Goal: Information Seeking & Learning: Learn about a topic

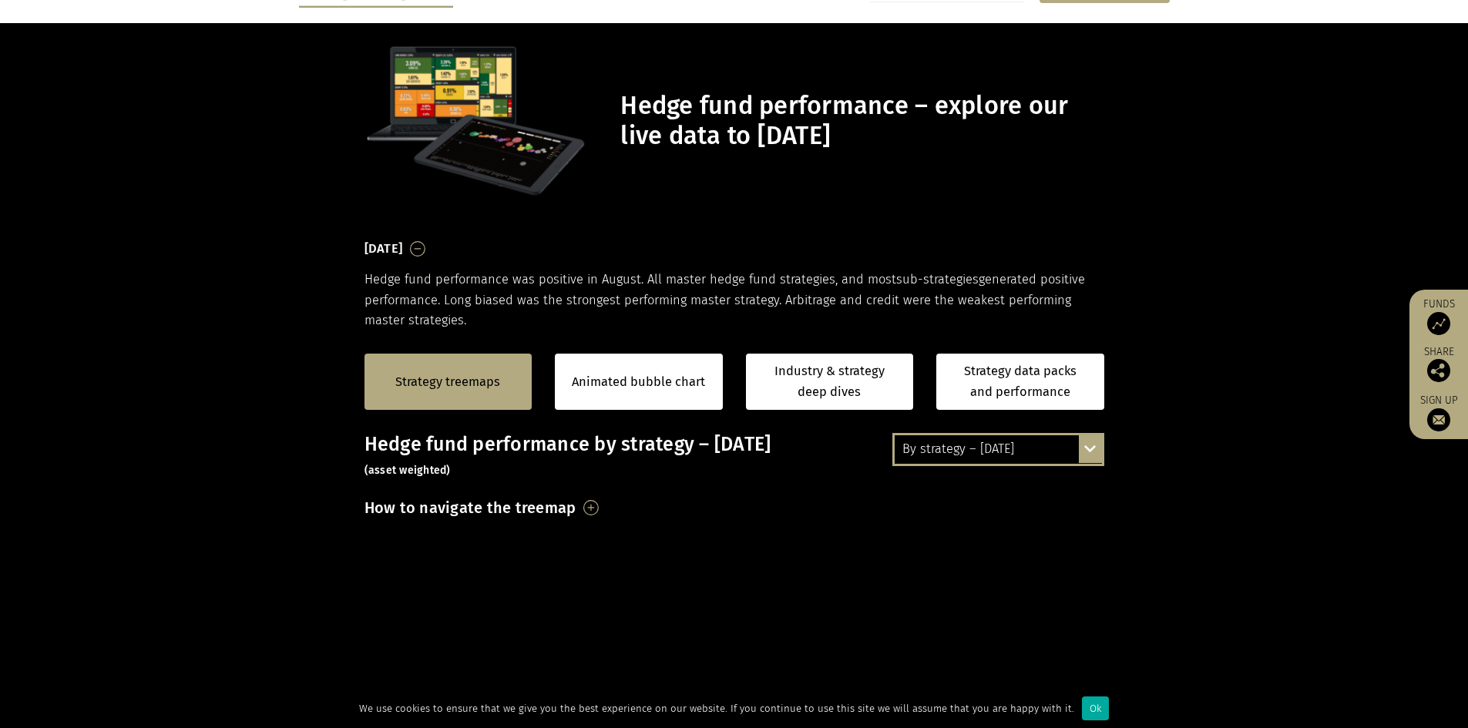
scroll to position [154, 0]
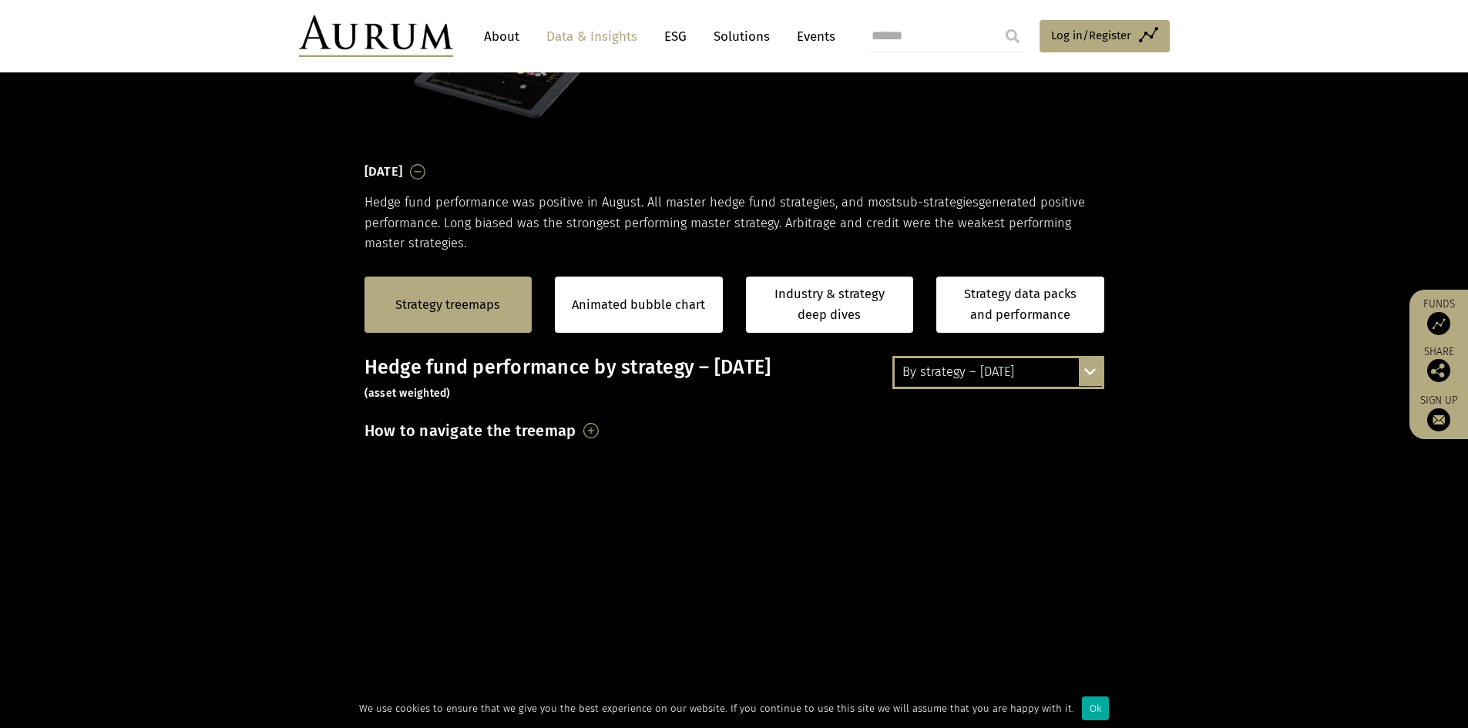
click at [148, 307] on div "Strategy treemaps Animated bubble chart Industry & strategy deep dives Strategy…" at bounding box center [734, 305] width 1468 height 102
click at [1255, 291] on div "Strategy treemaps Animated bubble chart Industry & strategy deep dives Strategy…" at bounding box center [734, 305] width 1468 height 102
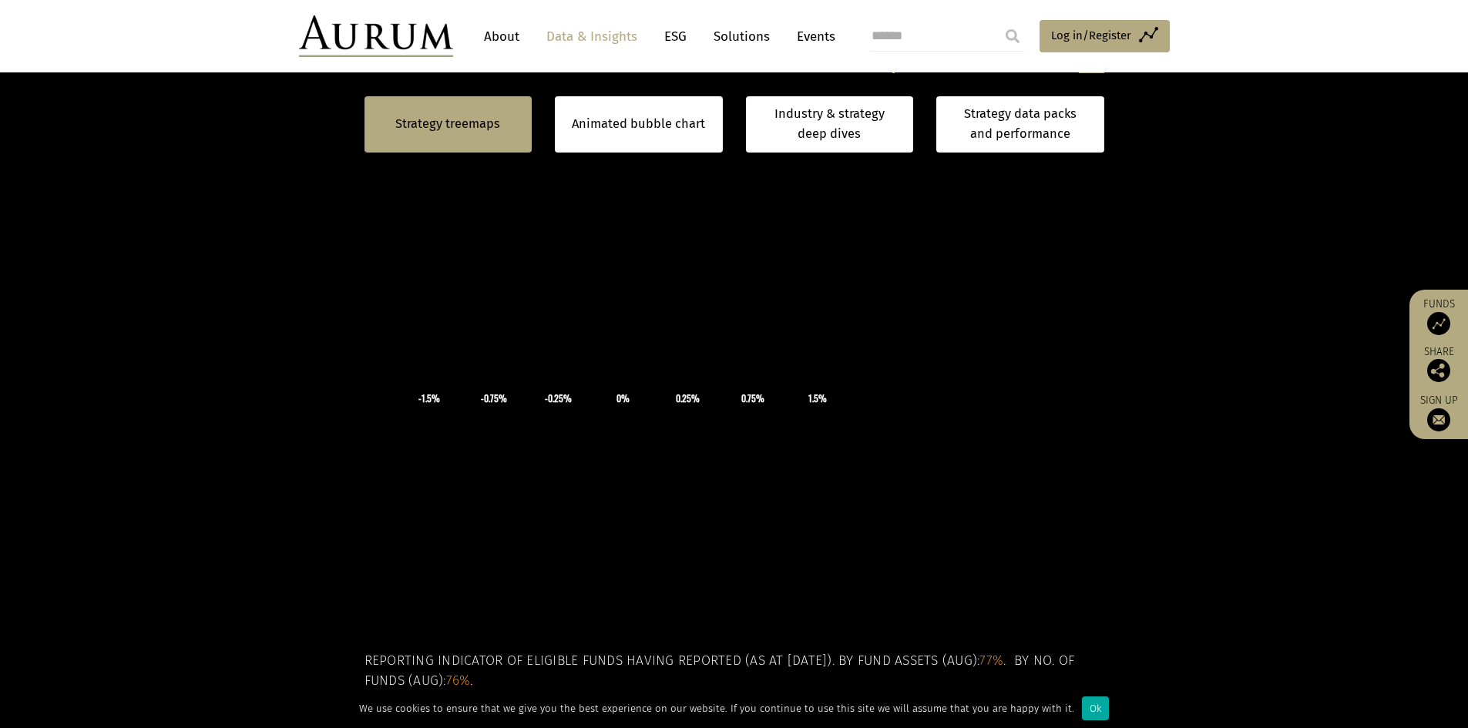
scroll to position [694, 0]
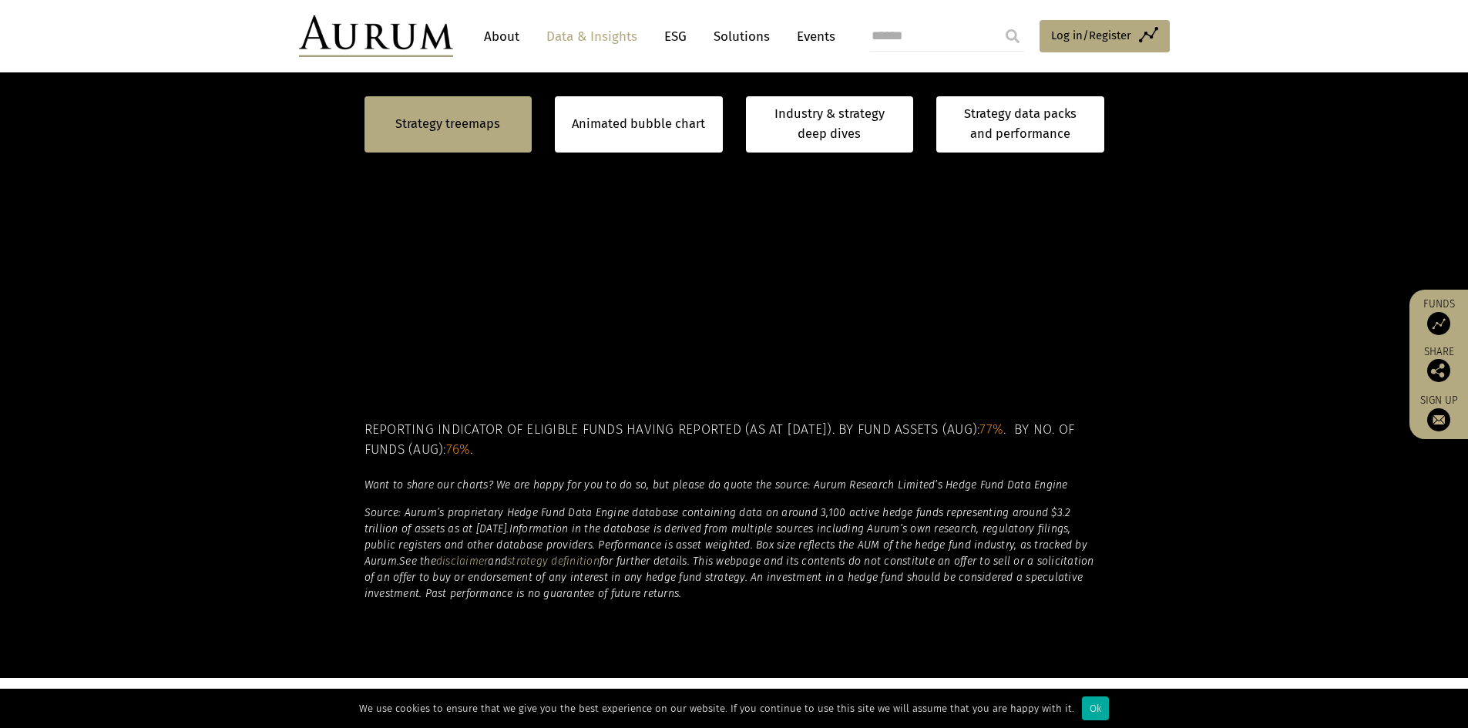
click at [1299, 248] on section "Strategy treemaps Animated bubble chart Industry & strategy deep dives Strategy…" at bounding box center [734, 195] width 1468 height 963
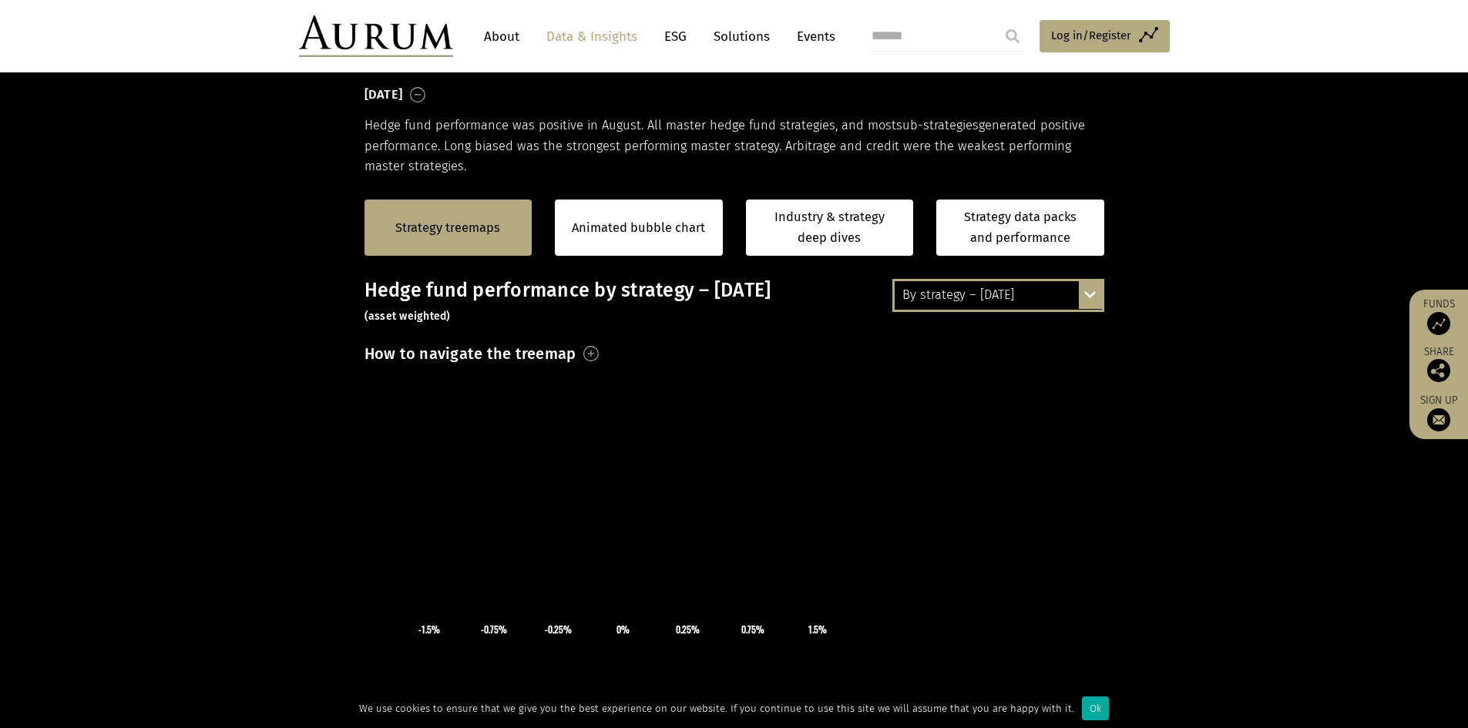
scroll to position [254, 0]
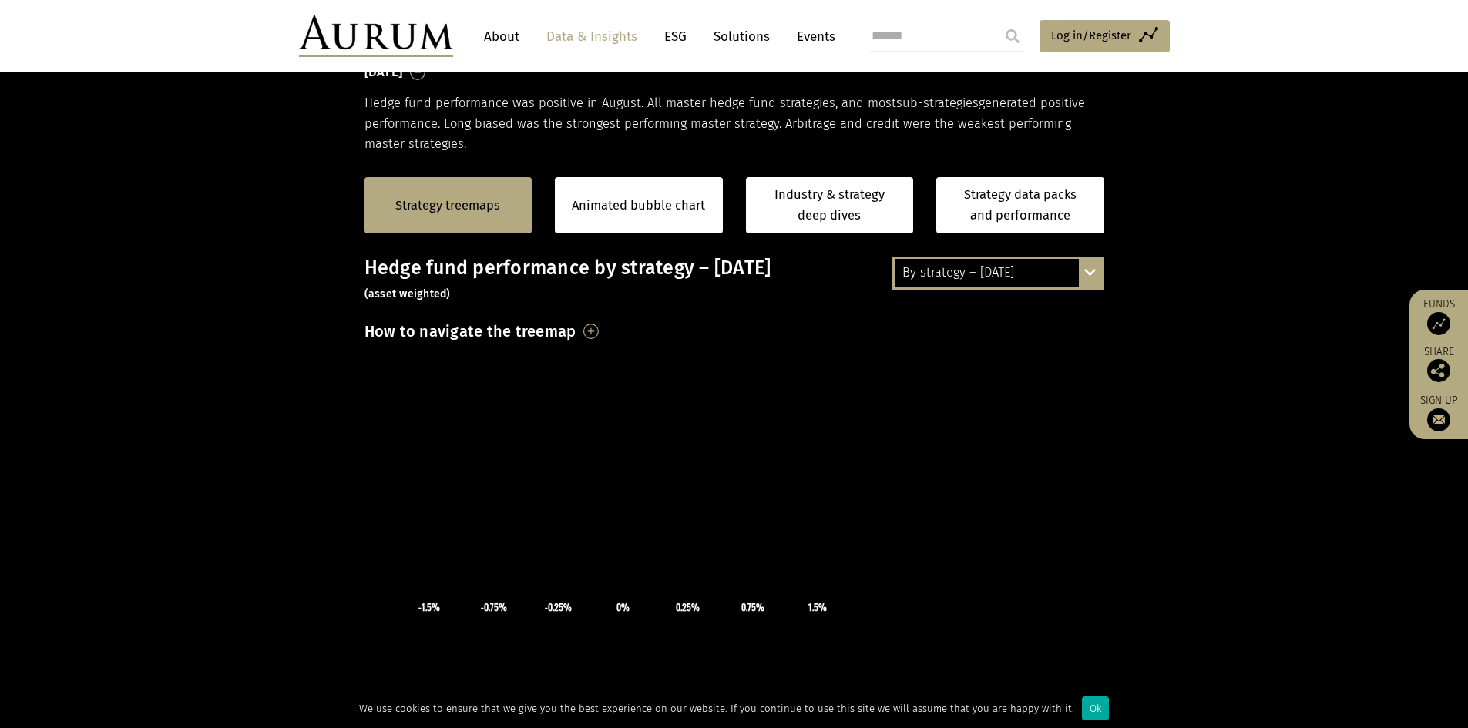
click at [1271, 556] on section "Strategy treemaps Animated bubble chart Industry & strategy deep dives Strategy…" at bounding box center [734, 635] width 1468 height 963
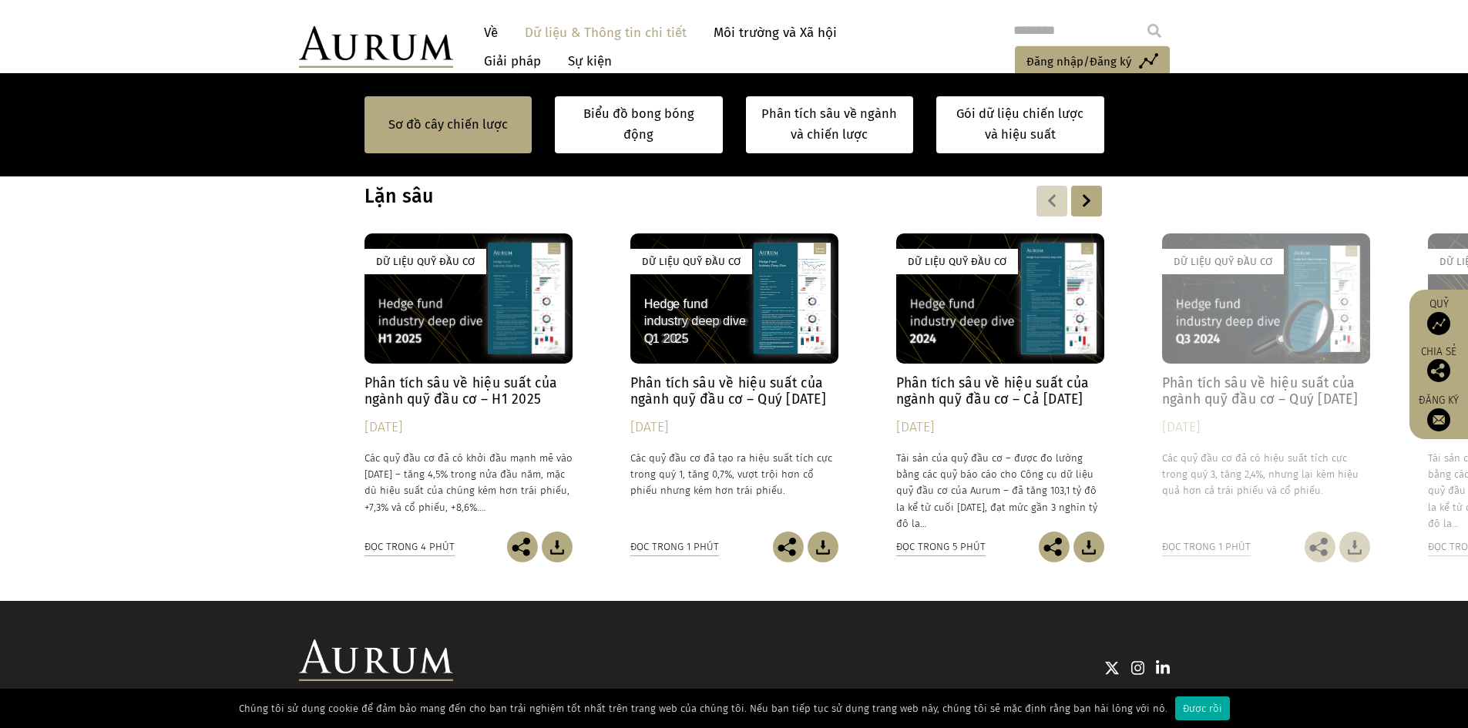
scroll to position [1188, 0]
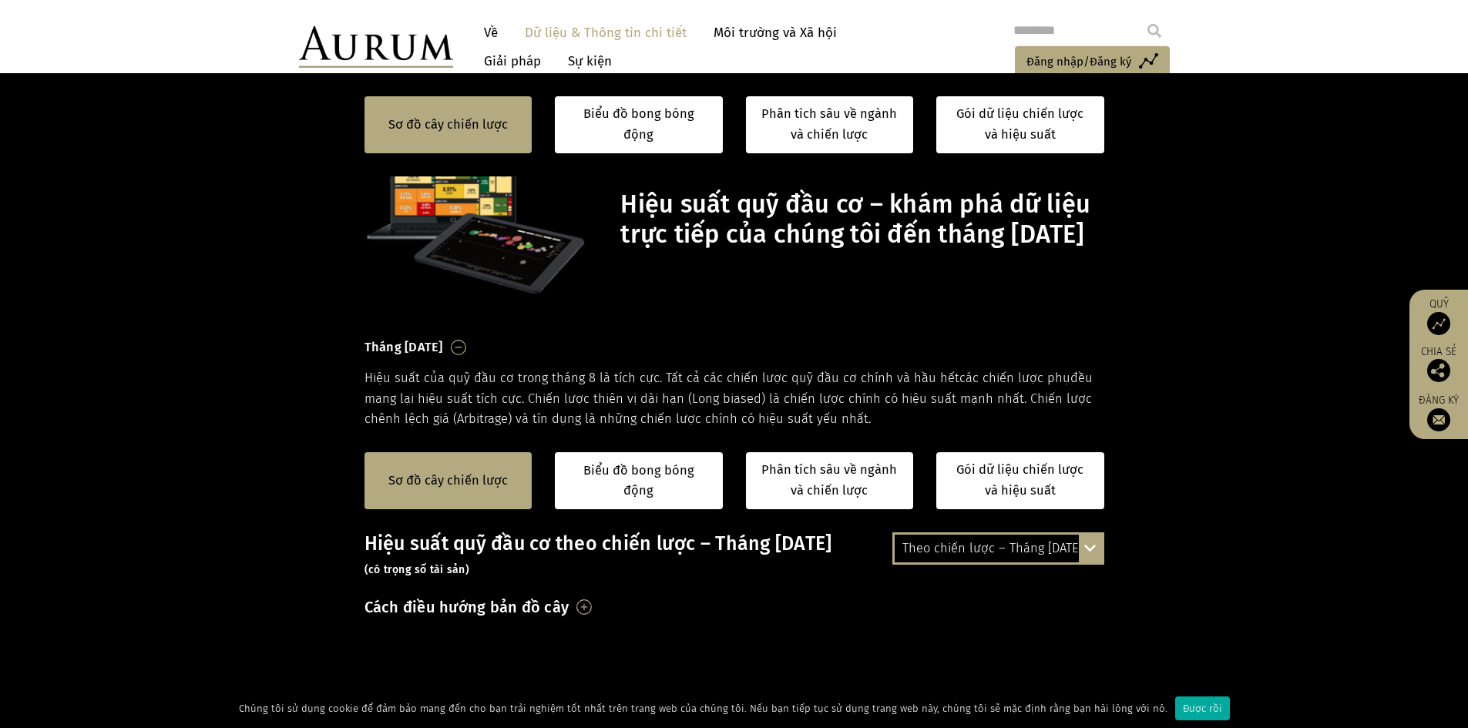
scroll to position [1188, 0]
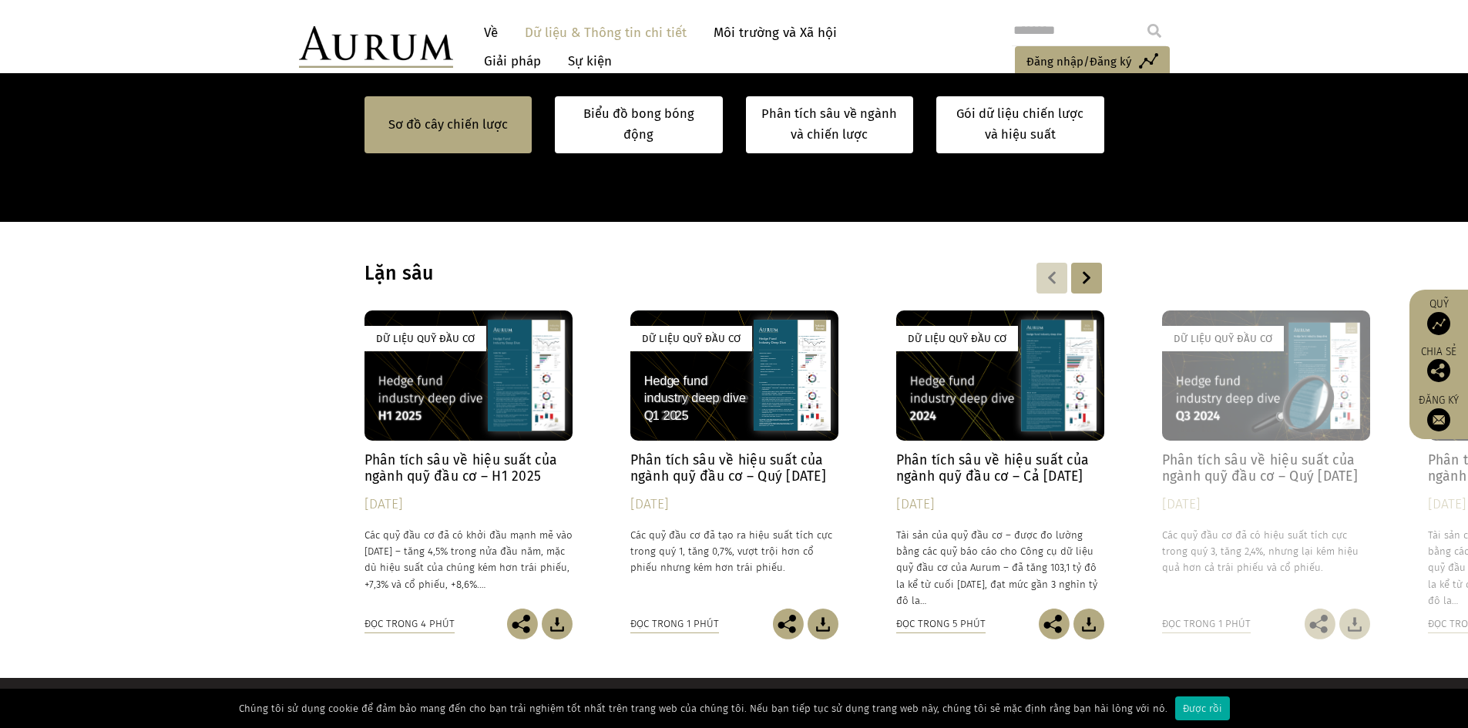
click at [365, 338] on div "Dữ liệu quỹ đầu cơ Phân tích sâu về hiệu suất của ngành quỹ đầu cơ – H1 2025 30…" at bounding box center [735, 475] width 740 height 329
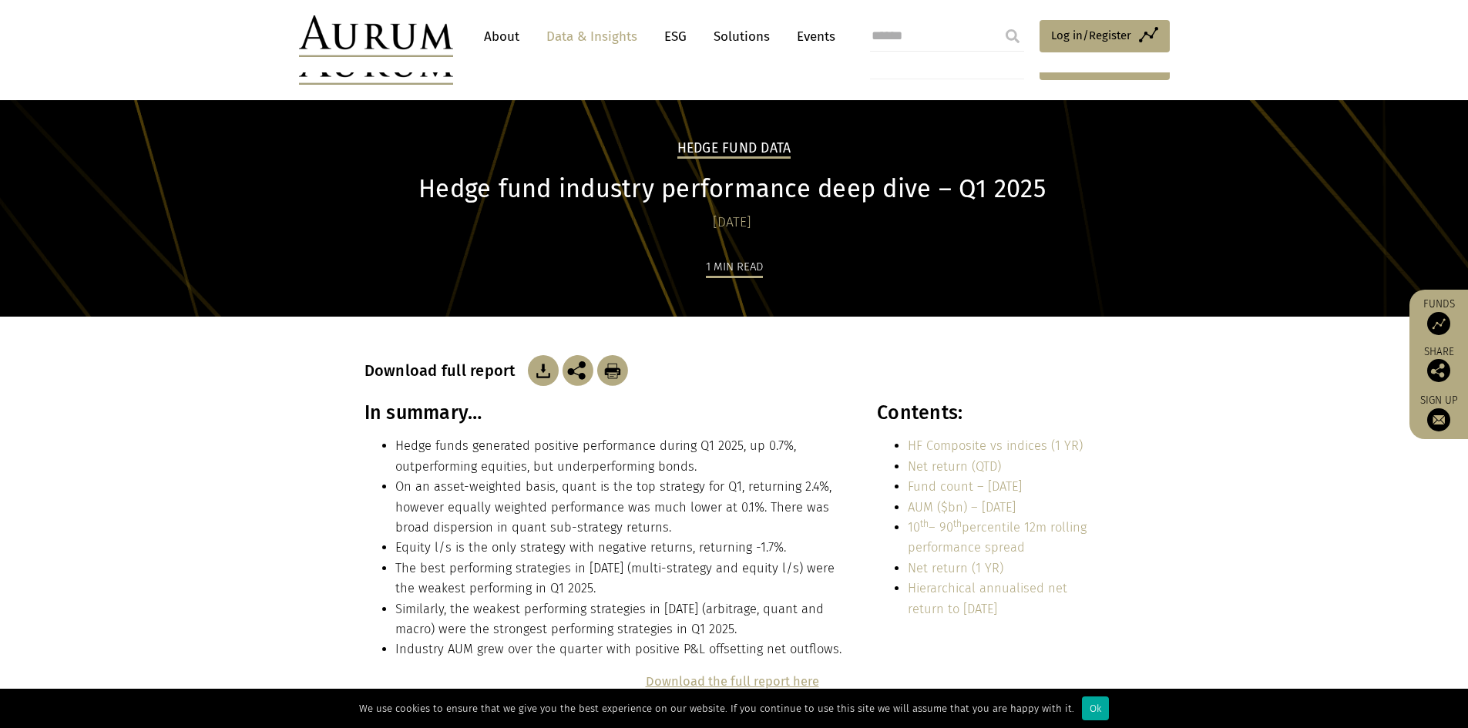
scroll to position [308, 0]
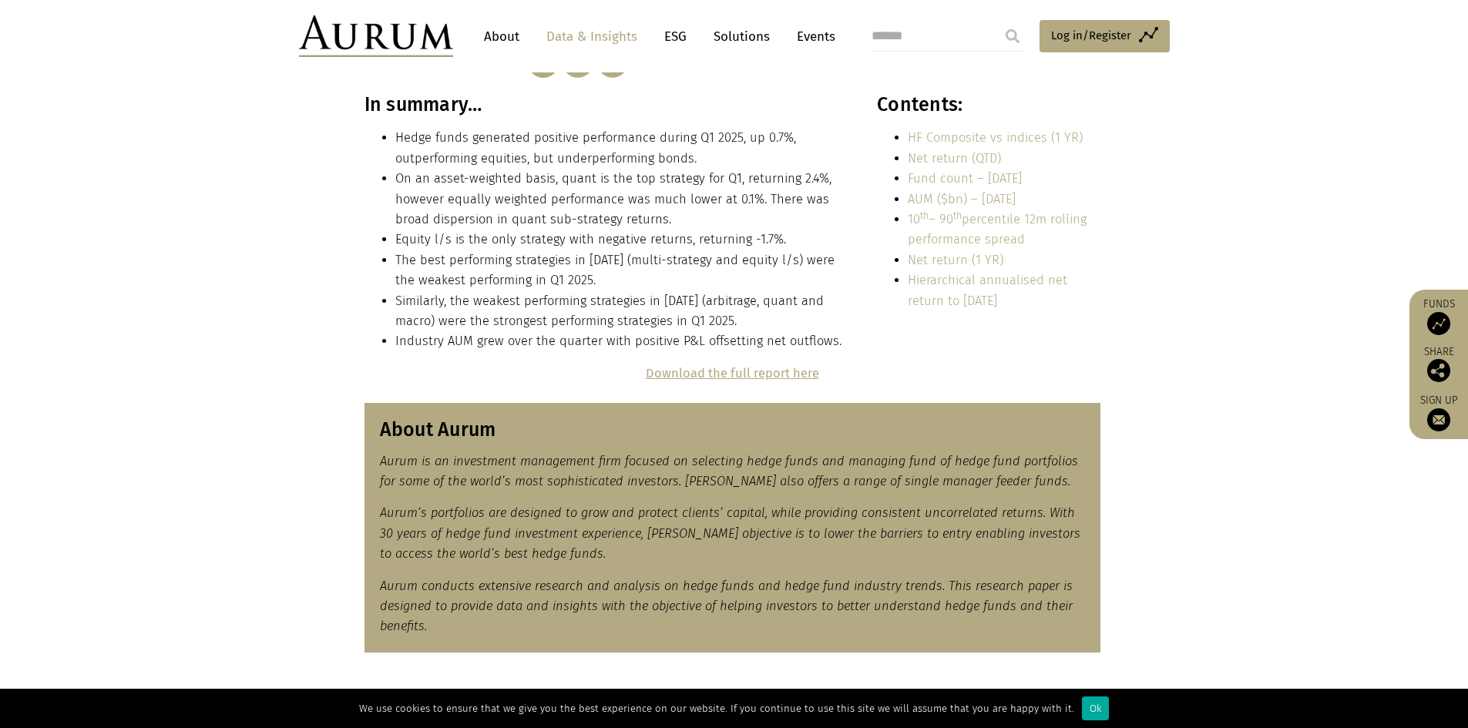
drag, startPoint x: 1244, startPoint y: 304, endPoint x: 1258, endPoint y: 185, distance: 120.3
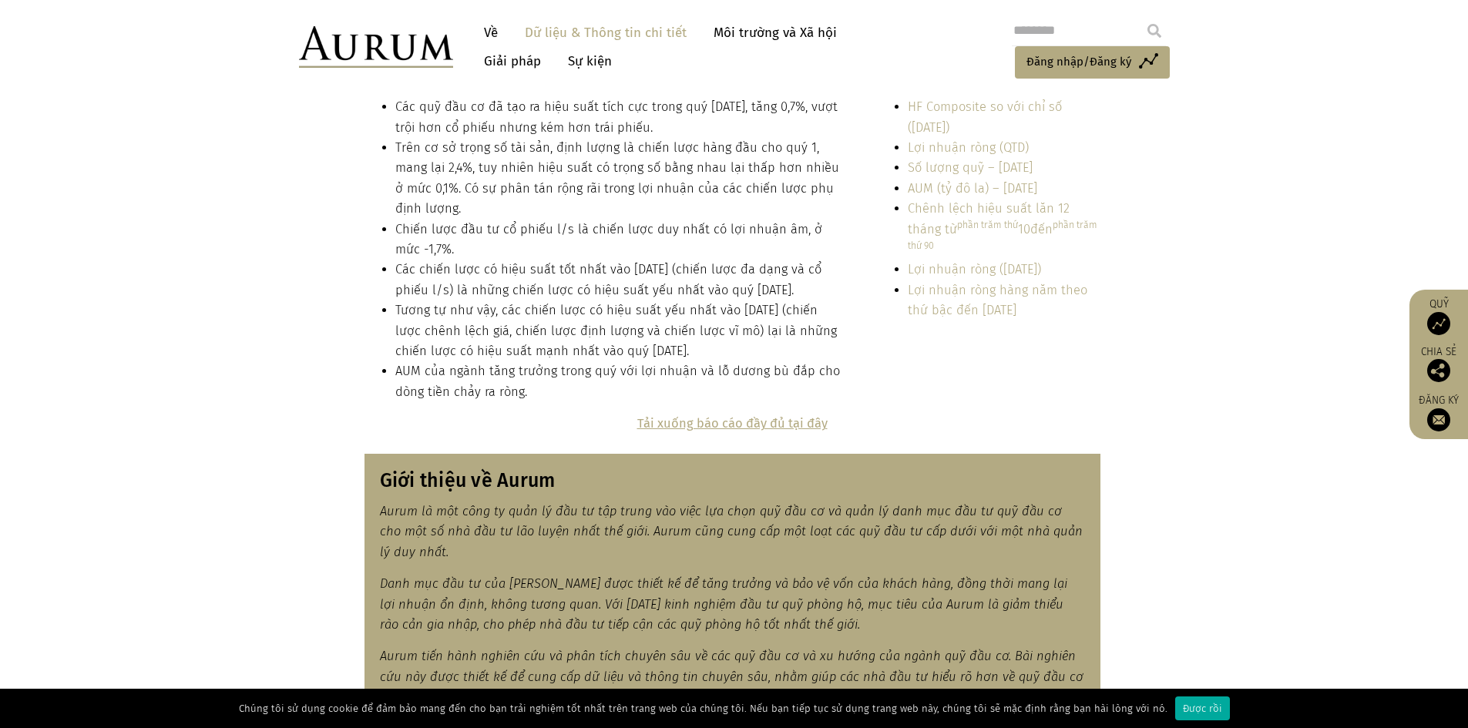
click at [197, 332] on section "Tóm lại… Các quỹ đầu cơ đã tạo ra hiệu suất tích cực trong quý 1 năm 2025, tăng…" at bounding box center [734, 237] width 1468 height 351
click at [351, 250] on div "Tóm lại… Các quỹ đầu cơ đã tạo ra hiệu suất tích cực trong quý 1 năm 2025, tăng…" at bounding box center [734, 237] width 771 height 351
click at [351, 251] on div "Tóm lại… Các quỹ đầu cơ đã tạo ra hiệu suất tích cực trong quý 1 năm 2025, tăng…" at bounding box center [734, 237] width 771 height 351
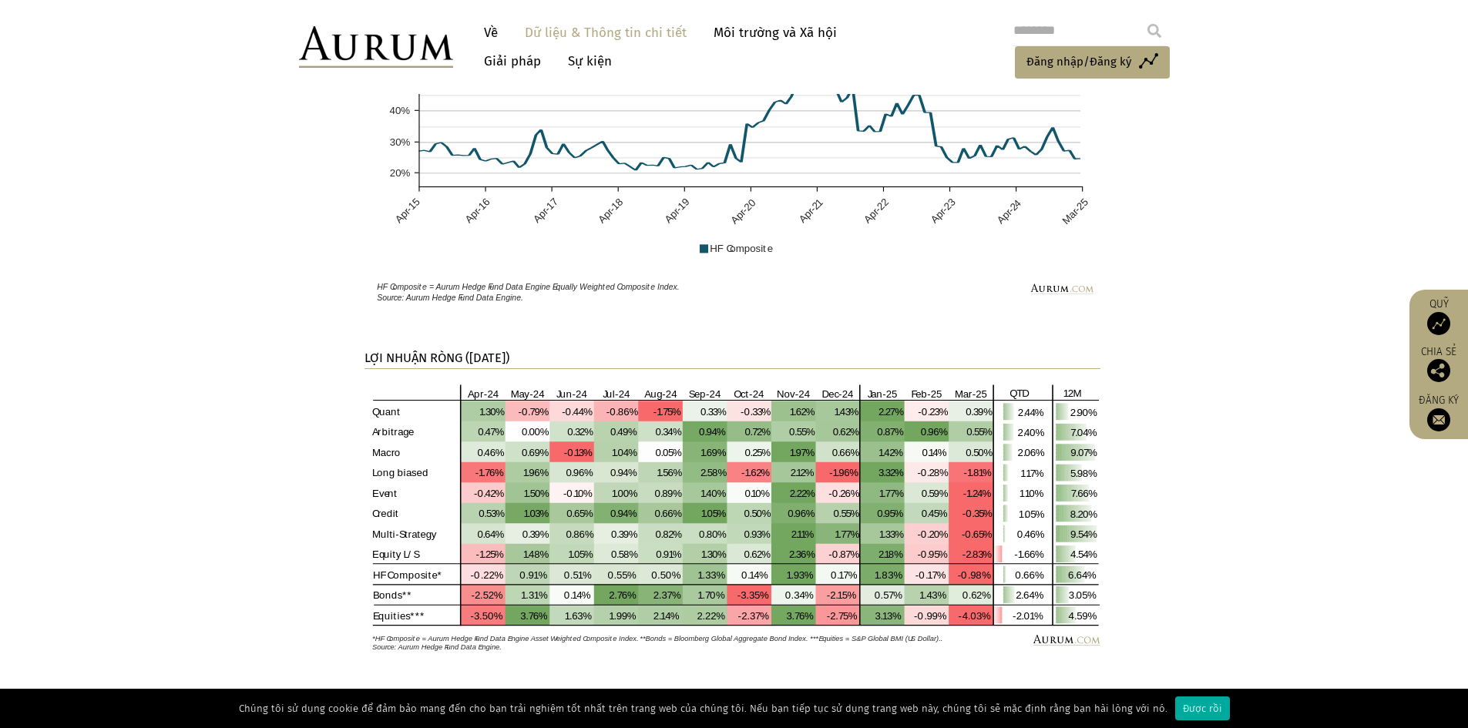
scroll to position [2133, 0]
